Goal: Find specific page/section: Find specific page/section

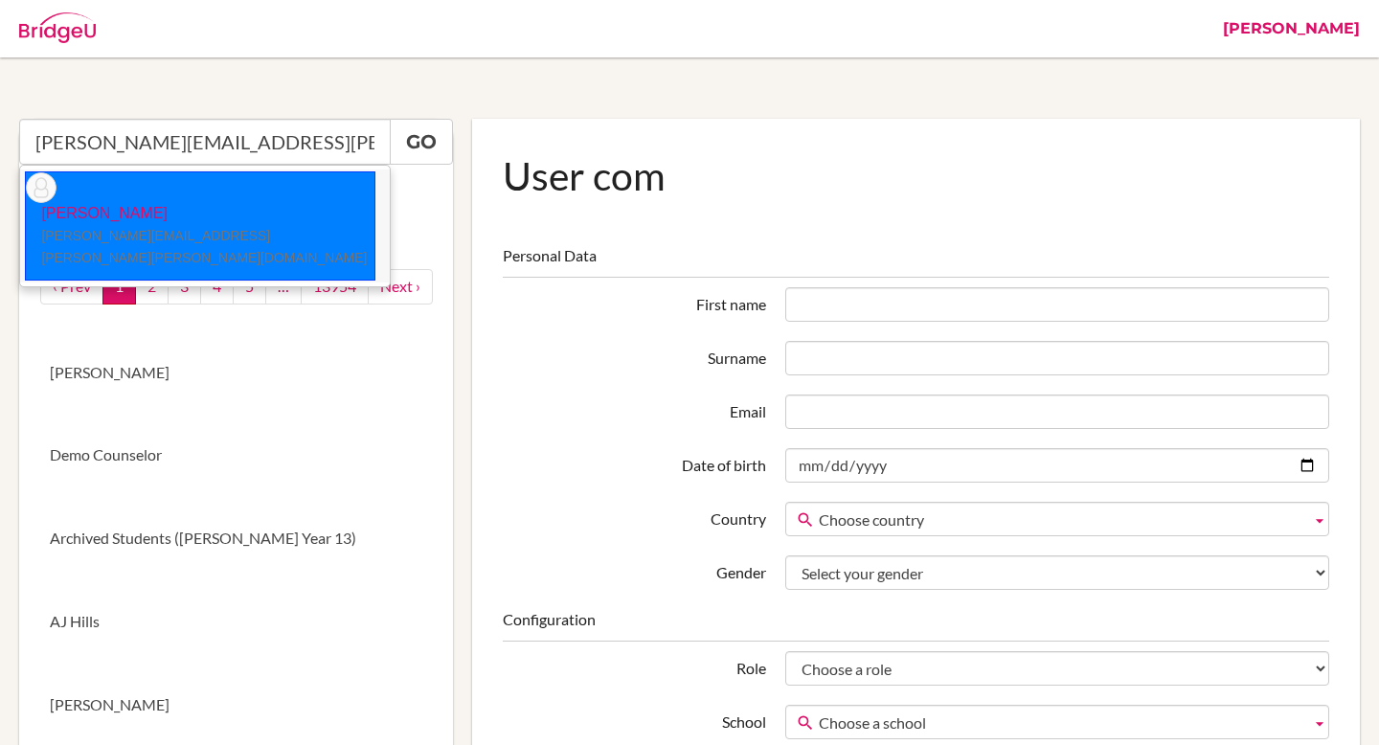
click at [241, 187] on li "[PERSON_NAME] [PERSON_NAME][EMAIL_ADDRESS][PERSON_NAME][PERSON_NAME][DOMAIN_NAM…" at bounding box center [205, 225] width 370 height 113
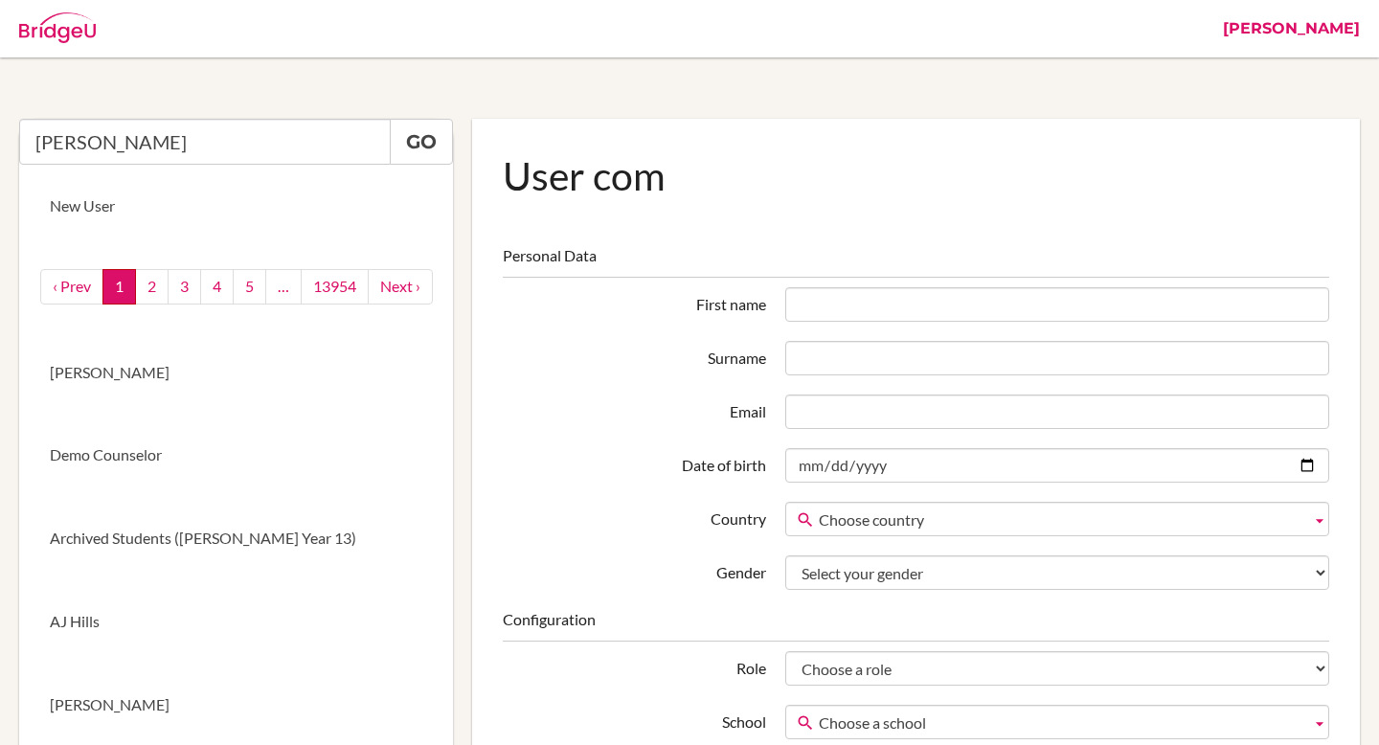
type input "[PERSON_NAME]"
click at [429, 141] on link "Go" at bounding box center [421, 142] width 63 height 46
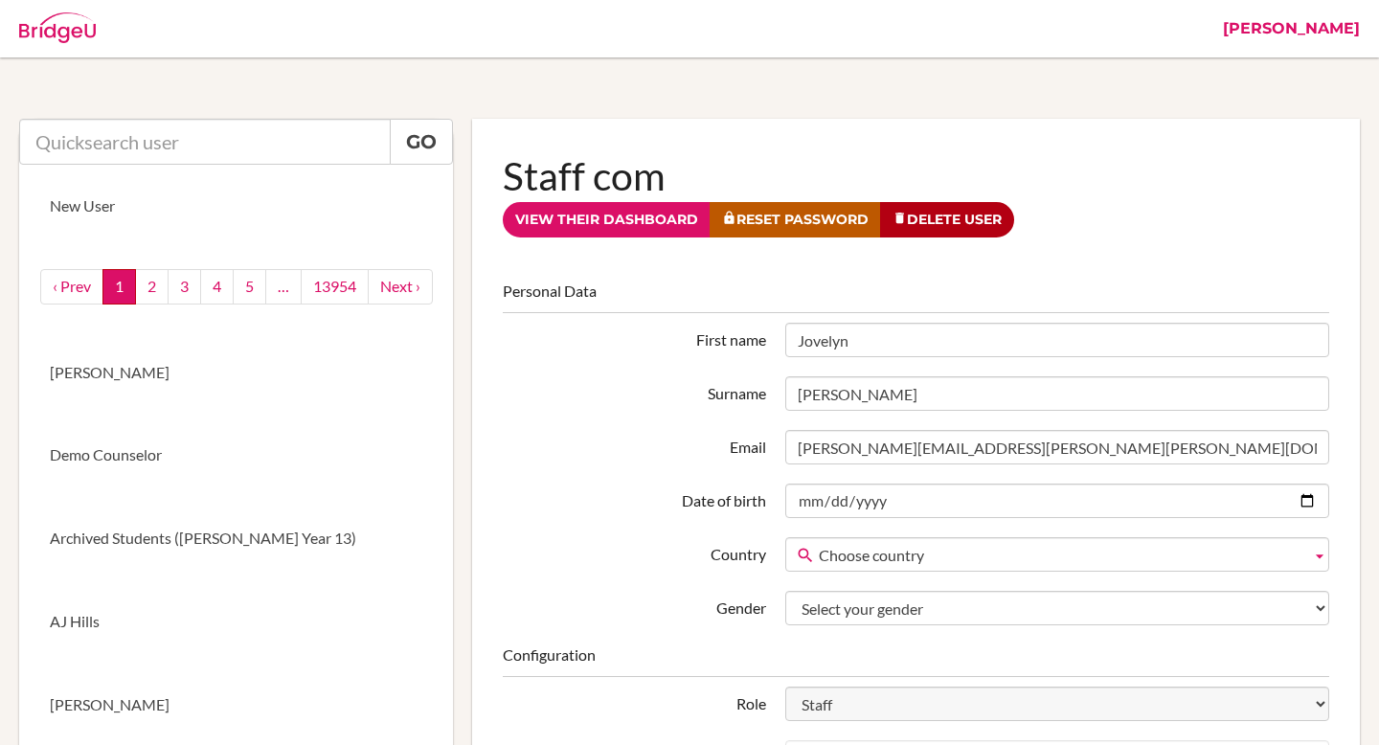
click at [653, 446] on label "Email" at bounding box center [634, 444] width 282 height 29
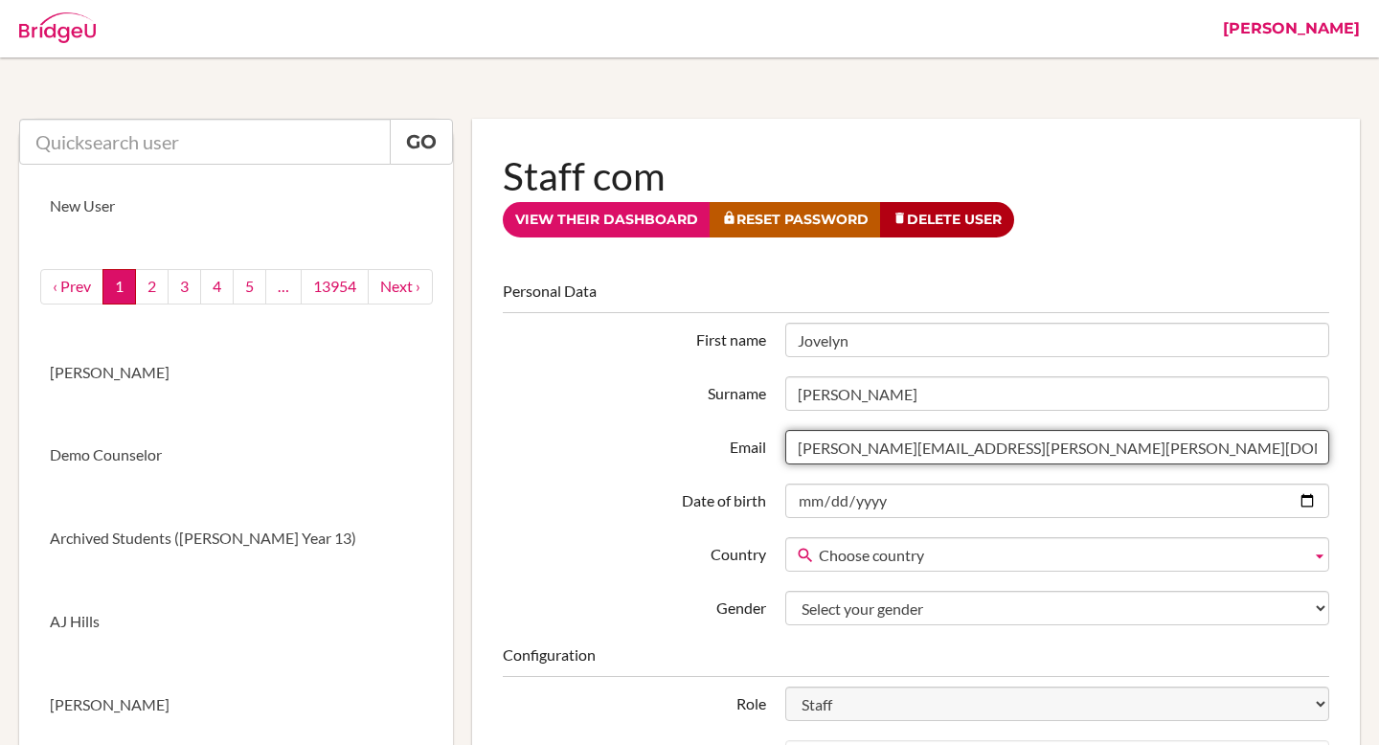
click at [785, 446] on input "[PERSON_NAME][EMAIL_ADDRESS][PERSON_NAME][PERSON_NAME][DOMAIN_NAME]" at bounding box center [1057, 447] width 544 height 34
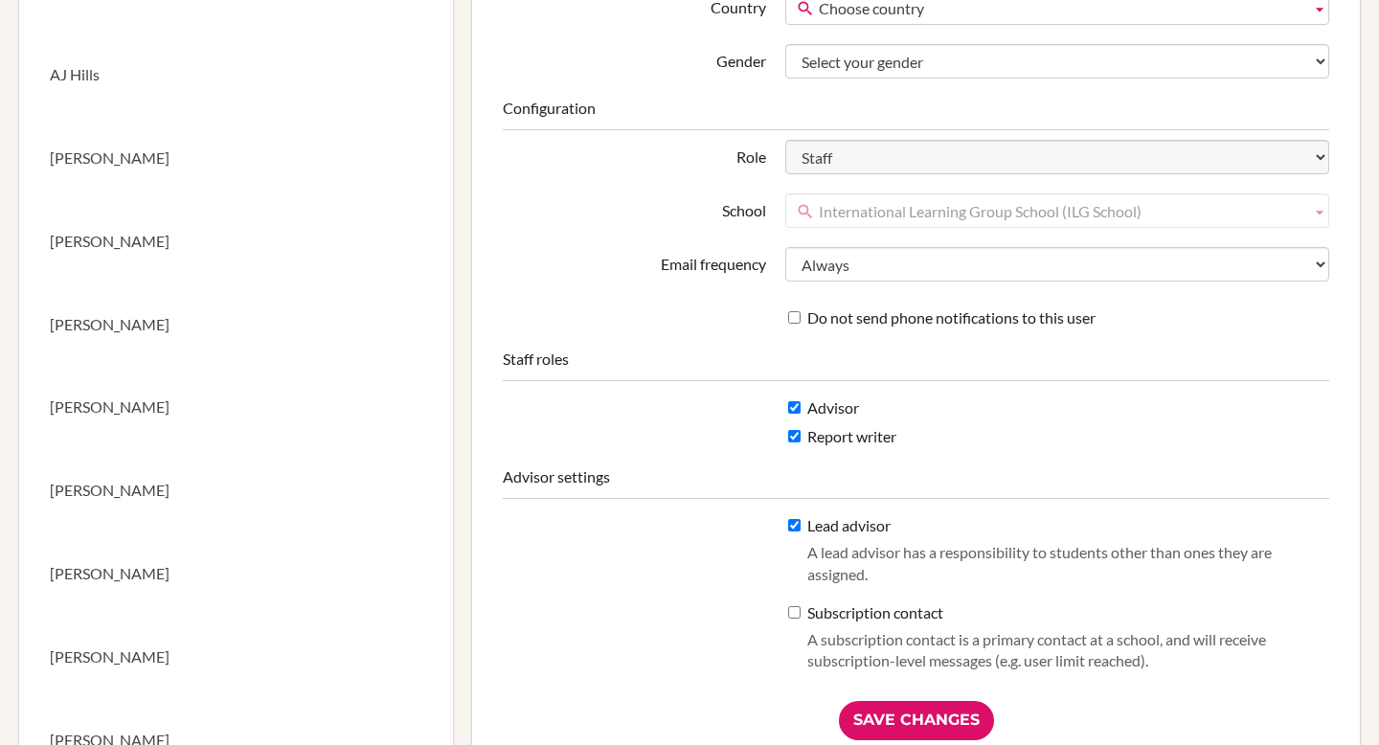
scroll to position [615, 0]
